Goal: Transaction & Acquisition: Purchase product/service

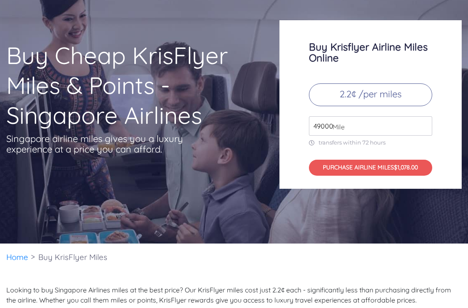
scroll to position [59, 0]
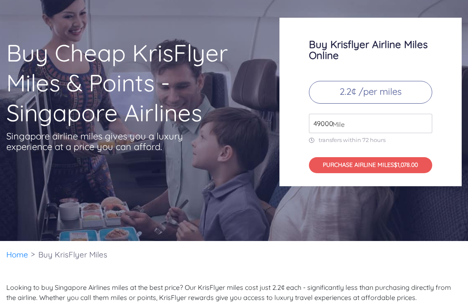
click at [327, 114] on input "49000" at bounding box center [370, 123] width 123 height 19
type input "4"
type input "90000"
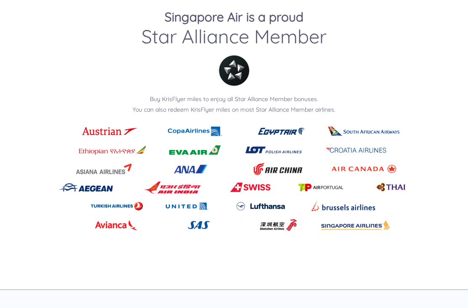
scroll to position [1074, 0]
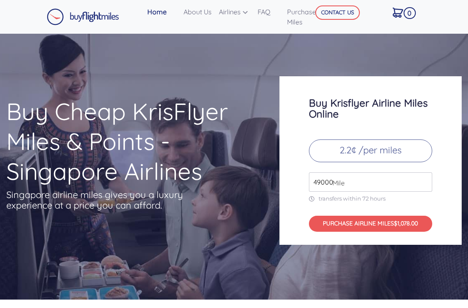
click at [327, 172] on input "49000" at bounding box center [370, 181] width 123 height 19
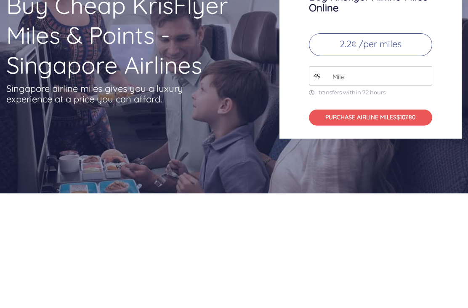
type input "4"
type input "90000"
click at [377, 216] on button "PURCHASE AIRLINE MILES $1980.00" at bounding box center [370, 224] width 123 height 16
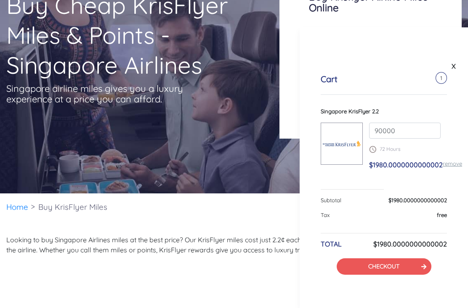
click at [388, 267] on link "CHECKOUT" at bounding box center [384, 266] width 31 height 8
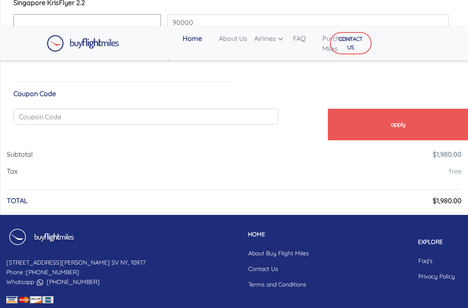
scroll to position [377, 0]
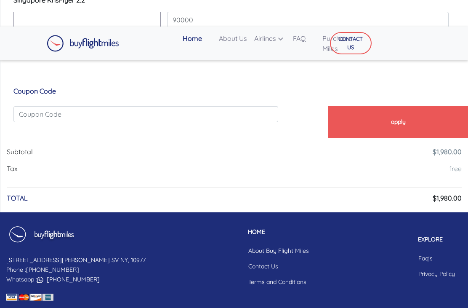
click at [242, 254] on link "About Buy Flight Miles" at bounding box center [279, 251] width 74 height 16
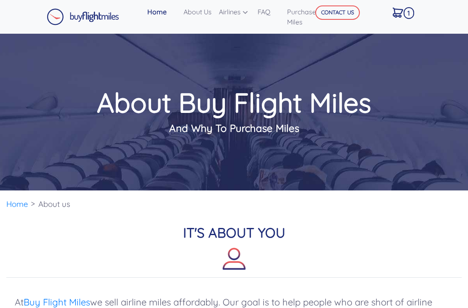
click at [196, 10] on link "About Us" at bounding box center [197, 11] width 35 height 17
click at [437, 230] on h2 "IT'S ABOUT YOU" at bounding box center [234, 250] width 456 height 53
click at [450, 235] on h2 "IT'S ABOUT YOU" at bounding box center [234, 250] width 456 height 53
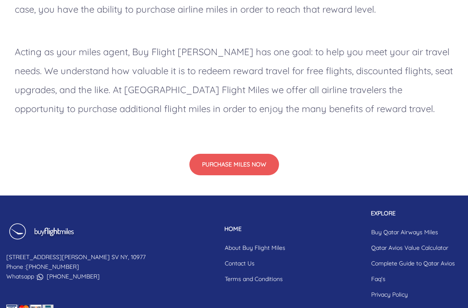
scroll to position [793, 0]
click at [383, 281] on link "Faq's" at bounding box center [413, 279] width 97 height 16
